Goal: Transaction & Acquisition: Download file/media

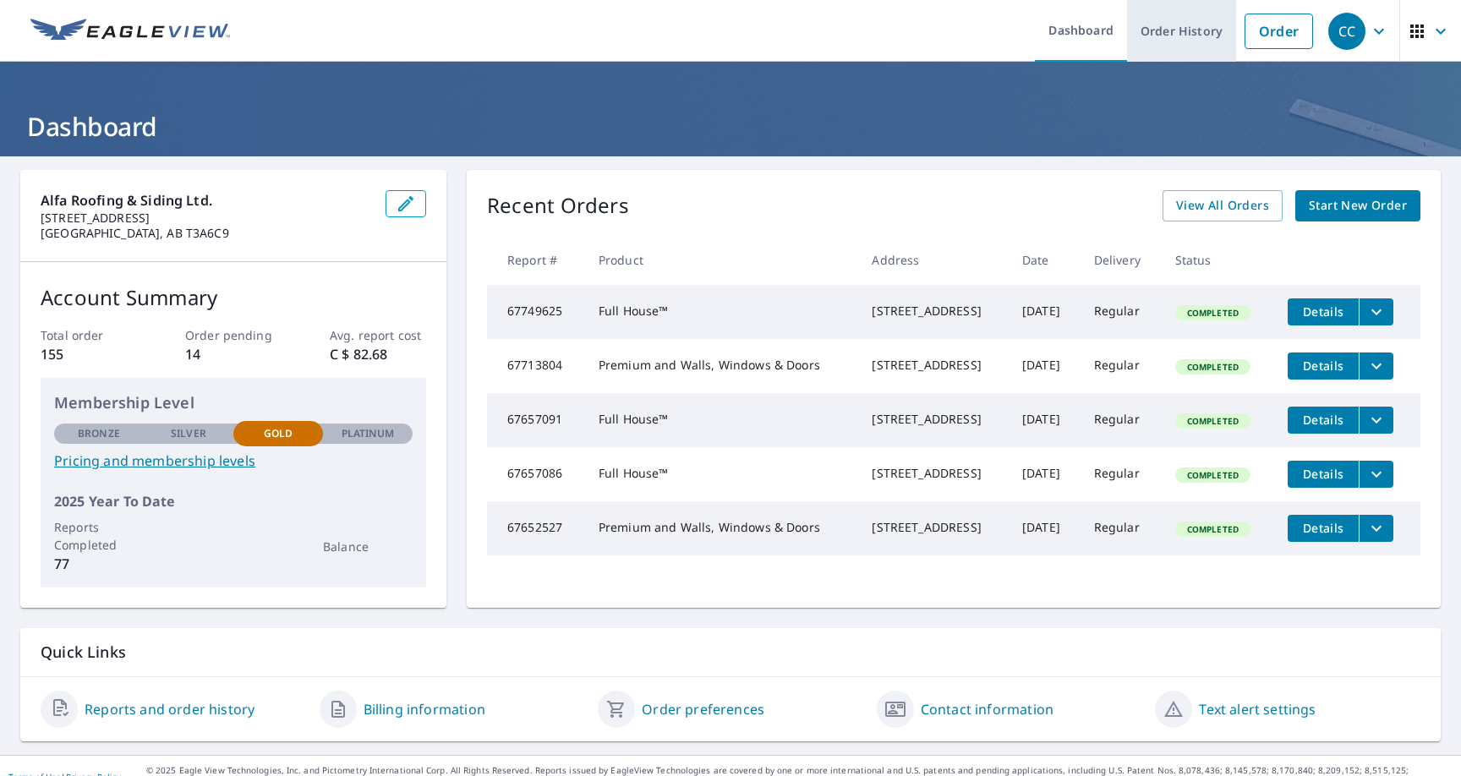
click at [1178, 36] on link "Order History" at bounding box center [1181, 31] width 109 height 62
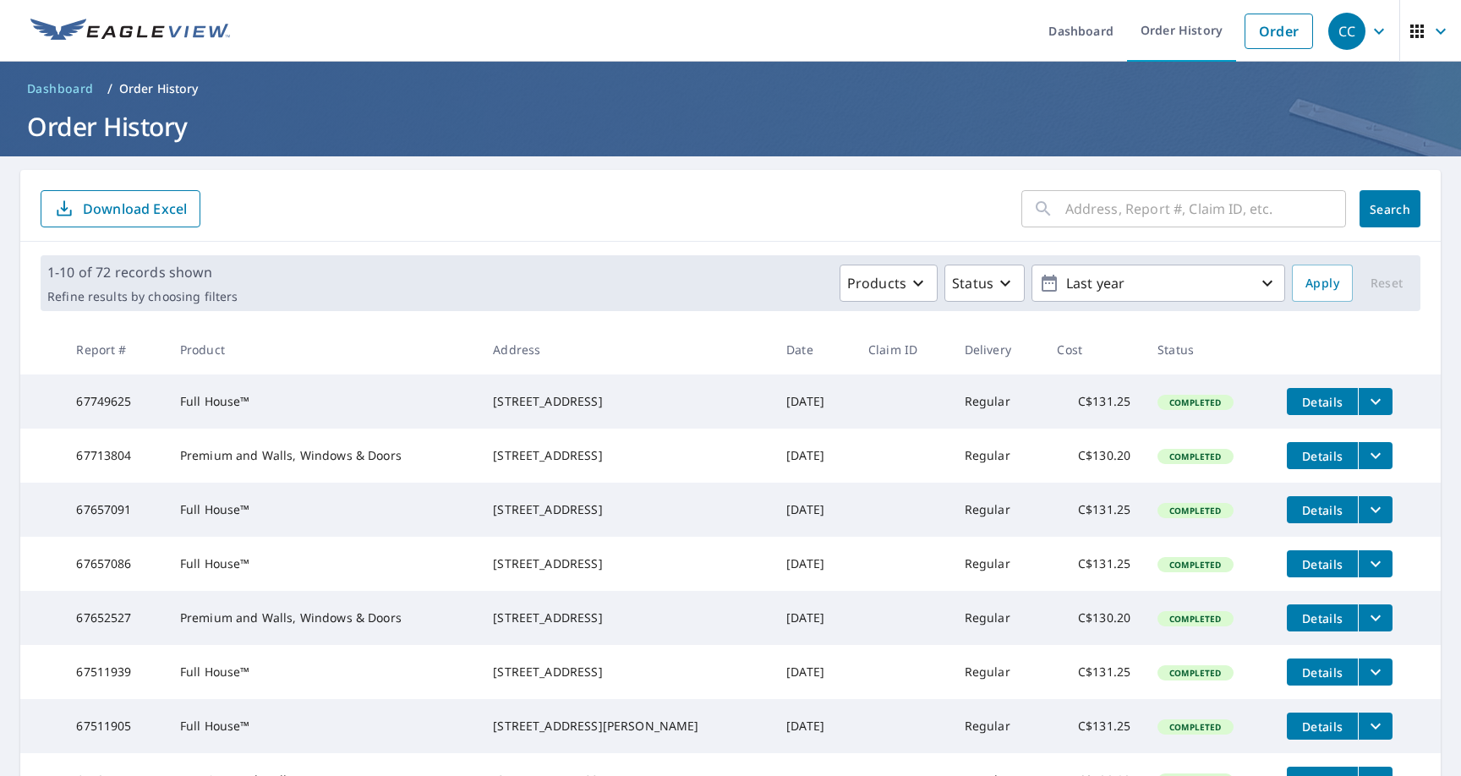
click at [1077, 216] on input "text" at bounding box center [1205, 208] width 281 height 47
type input "11415"
click button "Search" at bounding box center [1389, 208] width 61 height 37
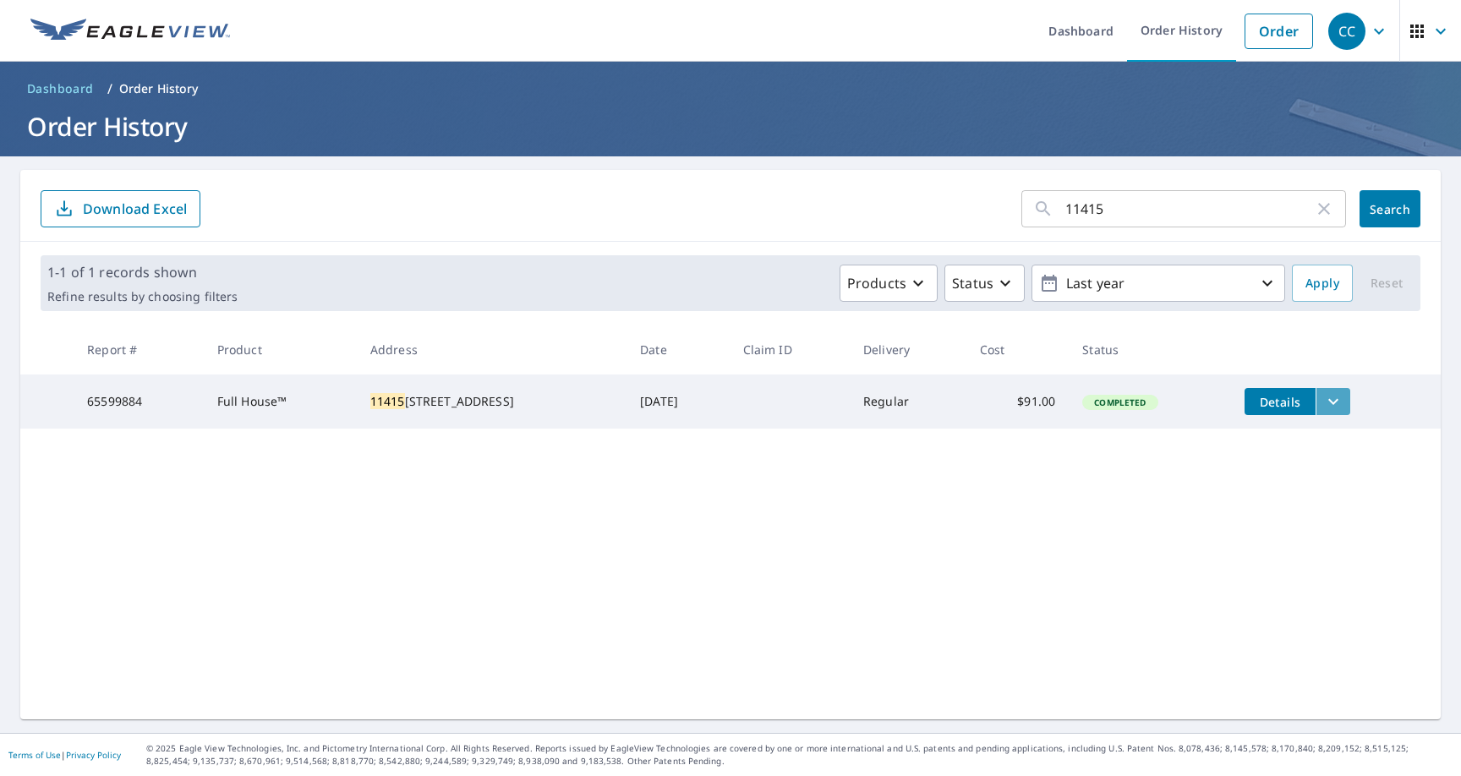
click at [1343, 402] on icon "filesDropdownBtn-65599884" at bounding box center [1333, 401] width 20 height 20
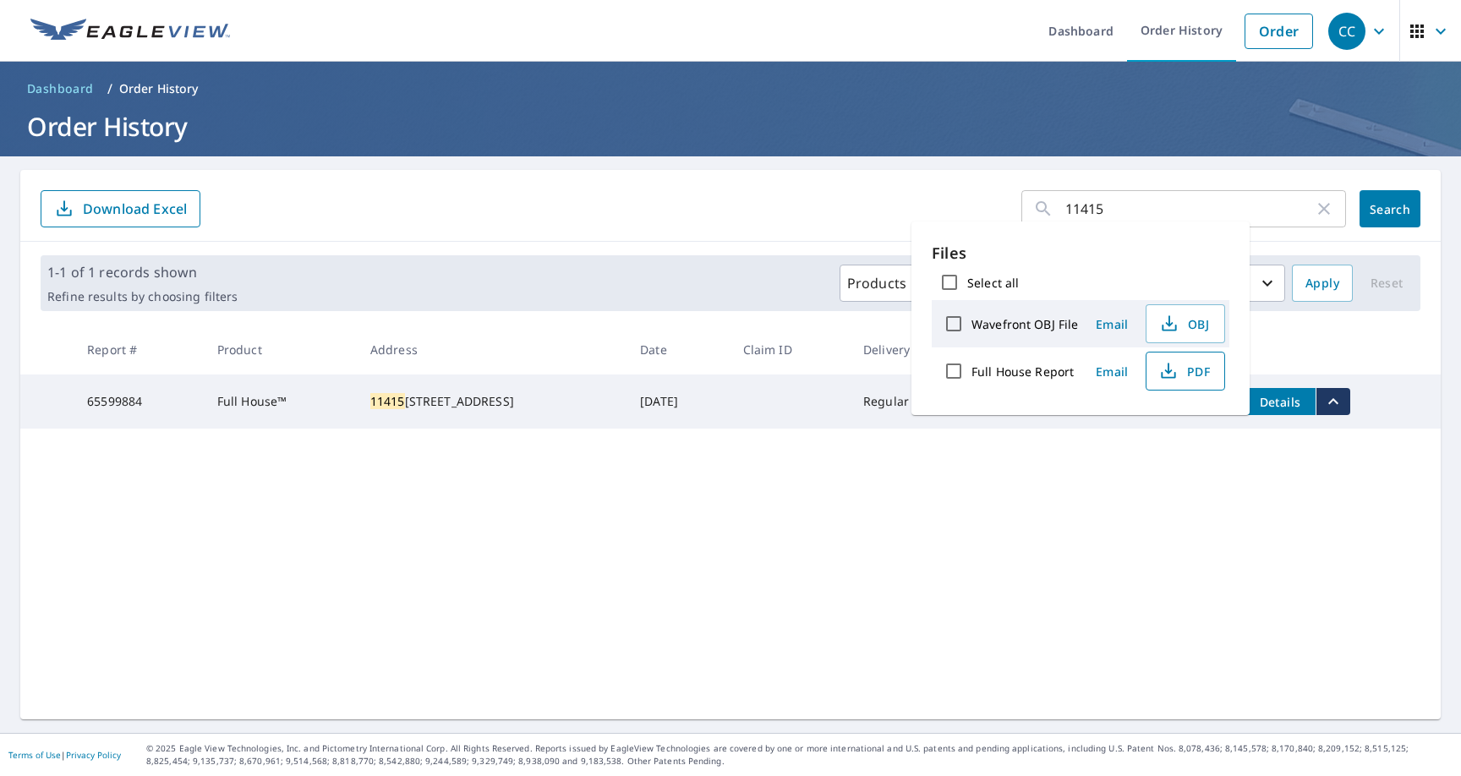
click at [1195, 369] on span "PDF" at bounding box center [1183, 371] width 54 height 20
